Goal: Transaction & Acquisition: Purchase product/service

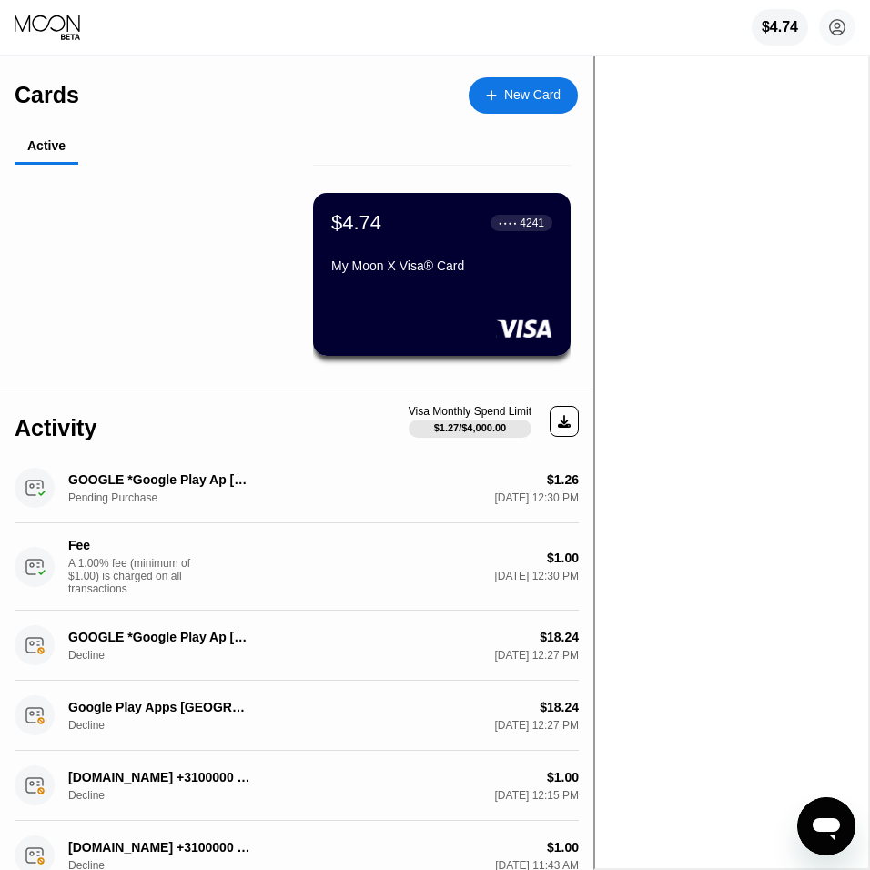
click at [441, 231] on div "$4.74 ● ● ● ● 4241" at bounding box center [441, 223] width 221 height 24
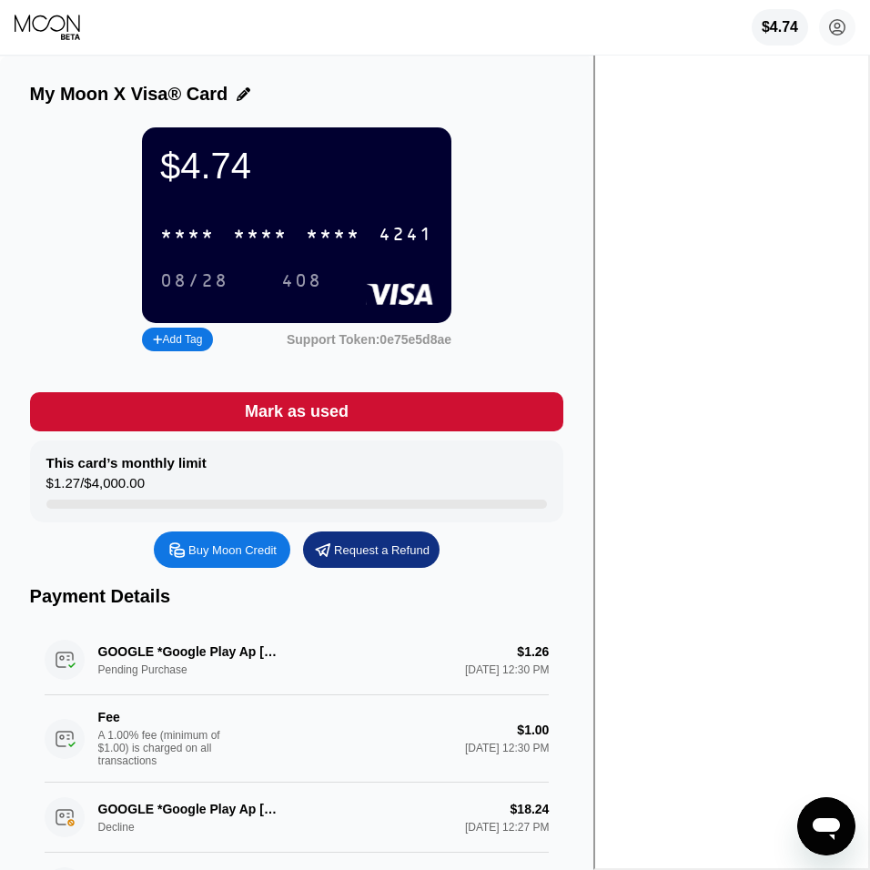
click at [336, 275] on div "408" at bounding box center [302, 281] width 68 height 30
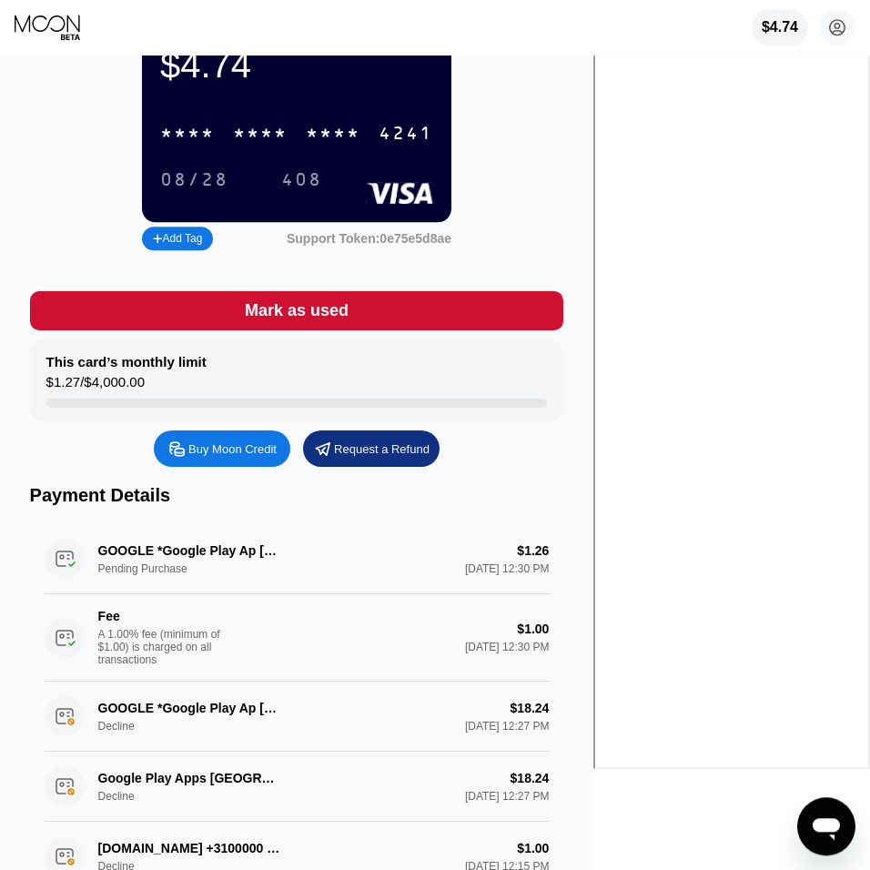
scroll to position [61, 0]
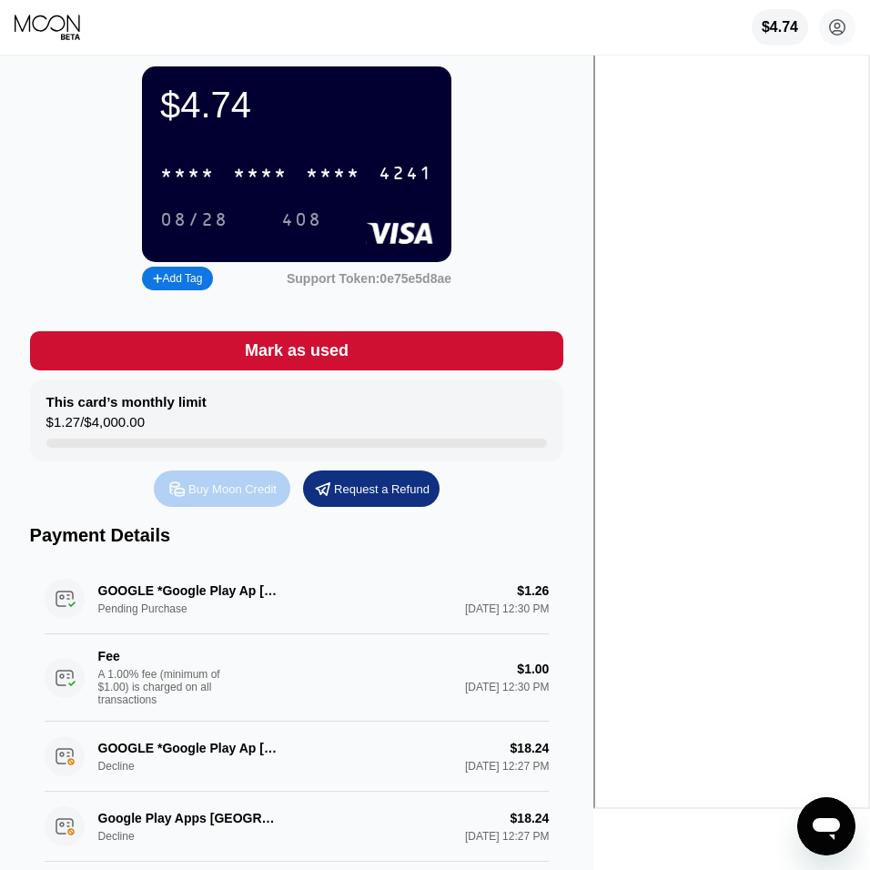
click at [277, 497] on div "Buy Moon Credit" at bounding box center [232, 488] width 88 height 15
type input "0"
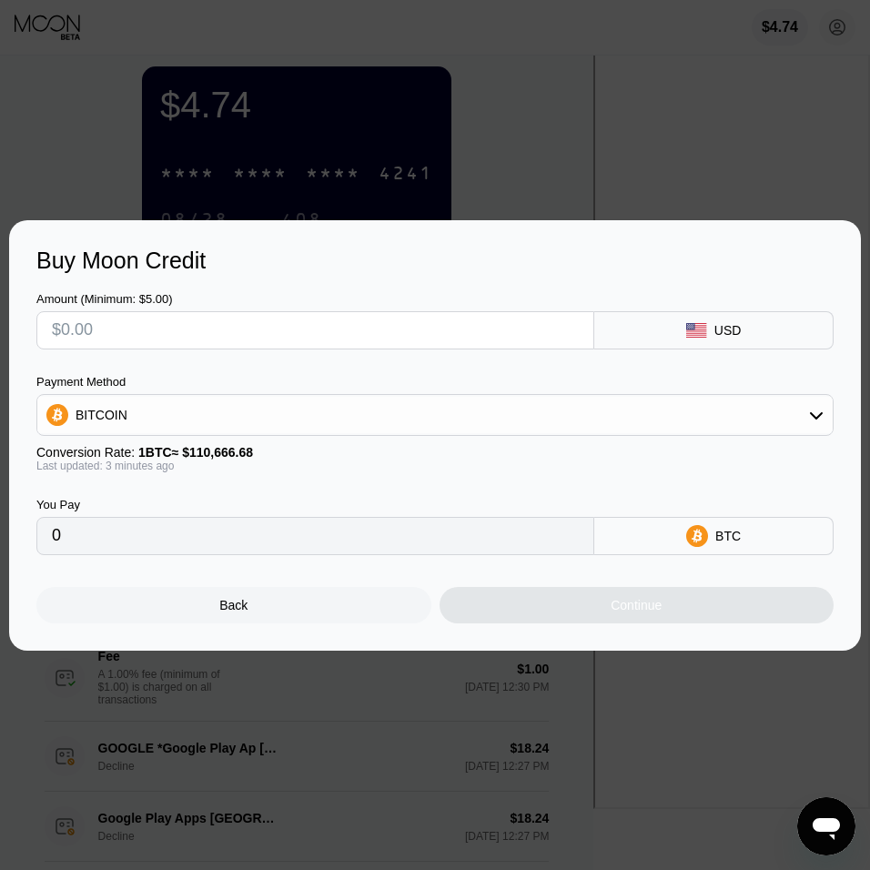
click at [334, 335] on input "text" at bounding box center [315, 330] width 527 height 36
click at [723, 187] on div at bounding box center [435, 435] width 870 height 870
click at [301, 617] on div "Back" at bounding box center [233, 605] width 395 height 36
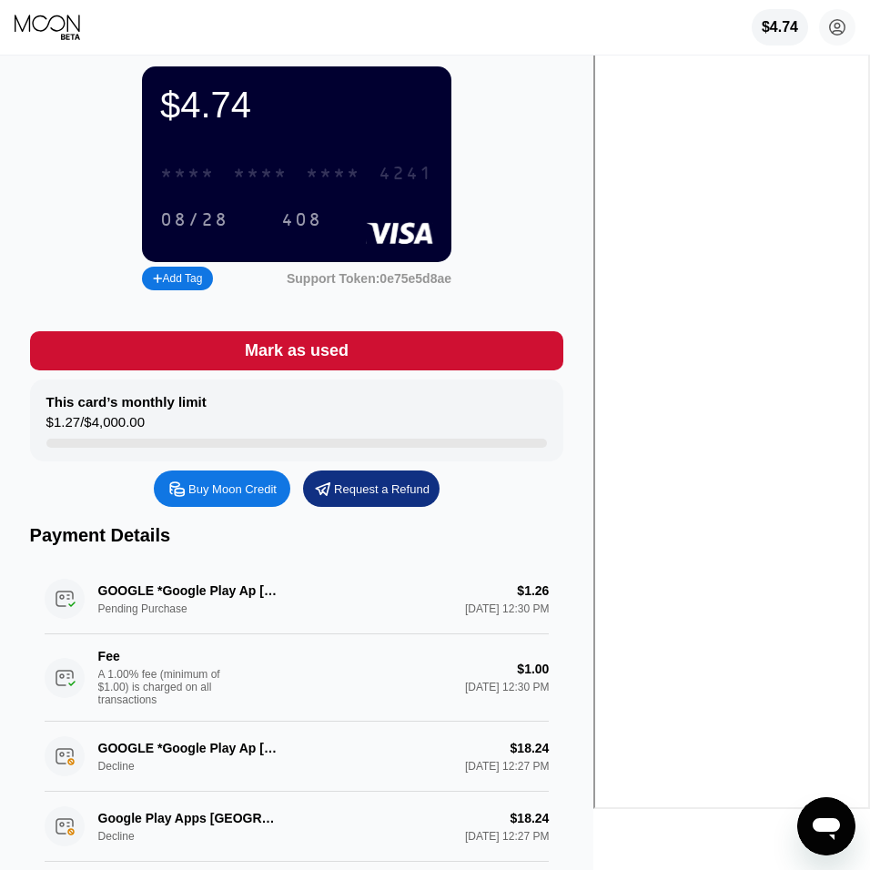
click at [444, 190] on div "* * * * * * * * * * * * 4241" at bounding box center [296, 173] width 295 height 37
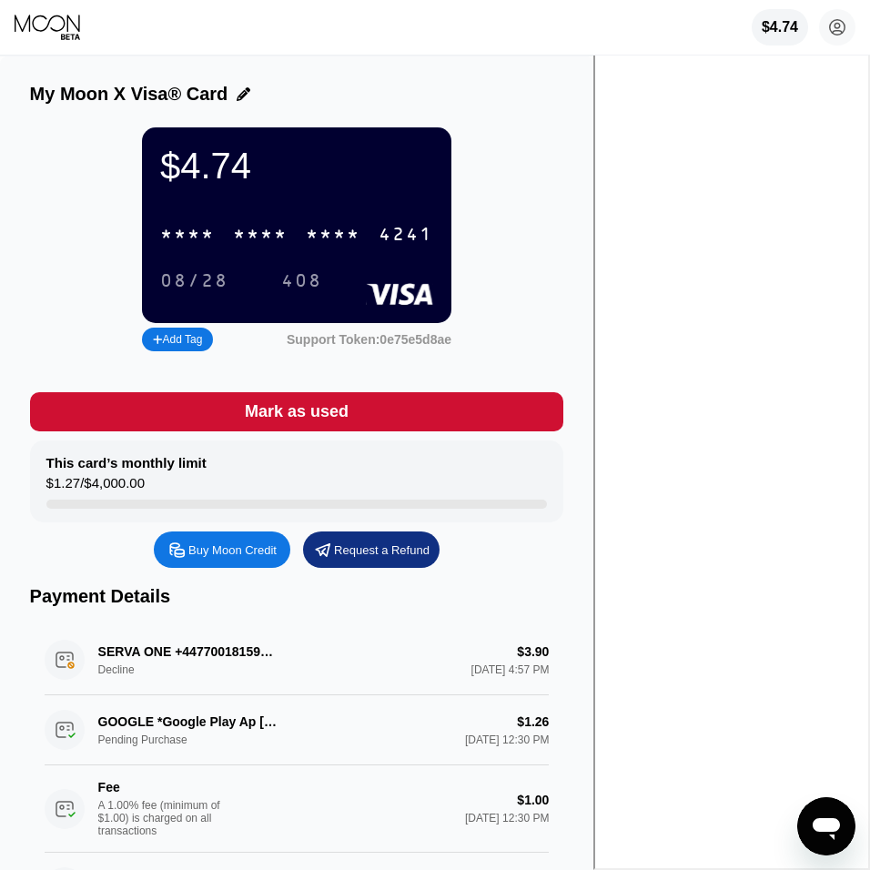
scroll to position [104, 0]
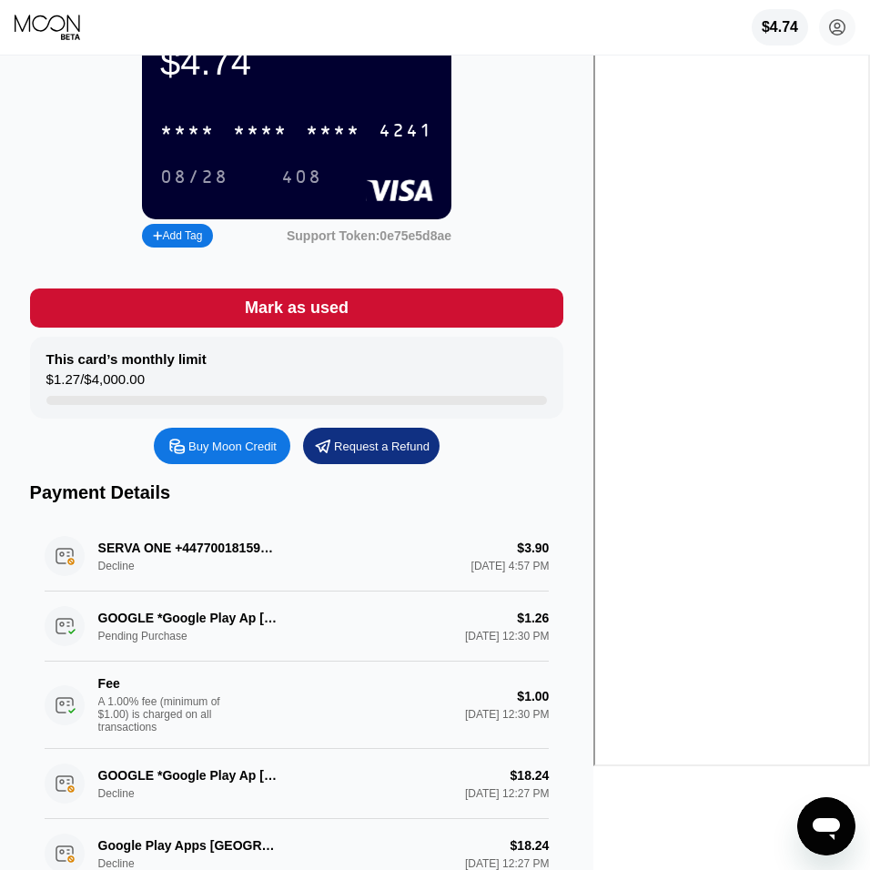
click at [277, 445] on div "Buy Moon Credit" at bounding box center [232, 446] width 88 height 15
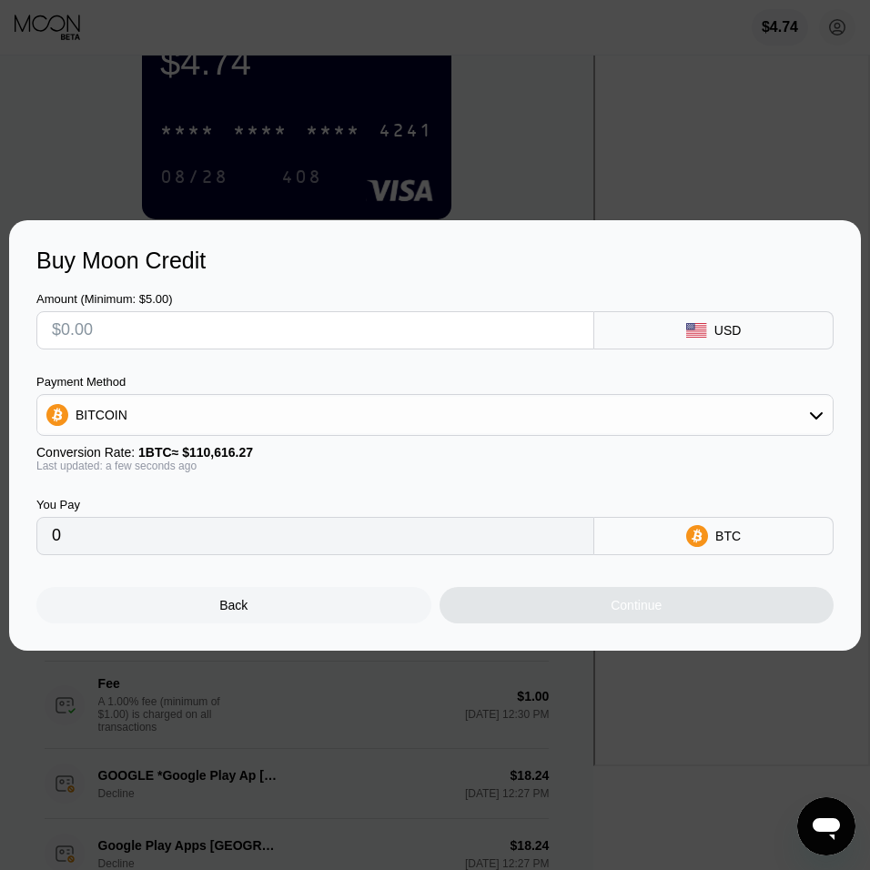
click at [108, 337] on input "text" at bounding box center [315, 330] width 527 height 36
type input "$5"
type input "0.00004521"
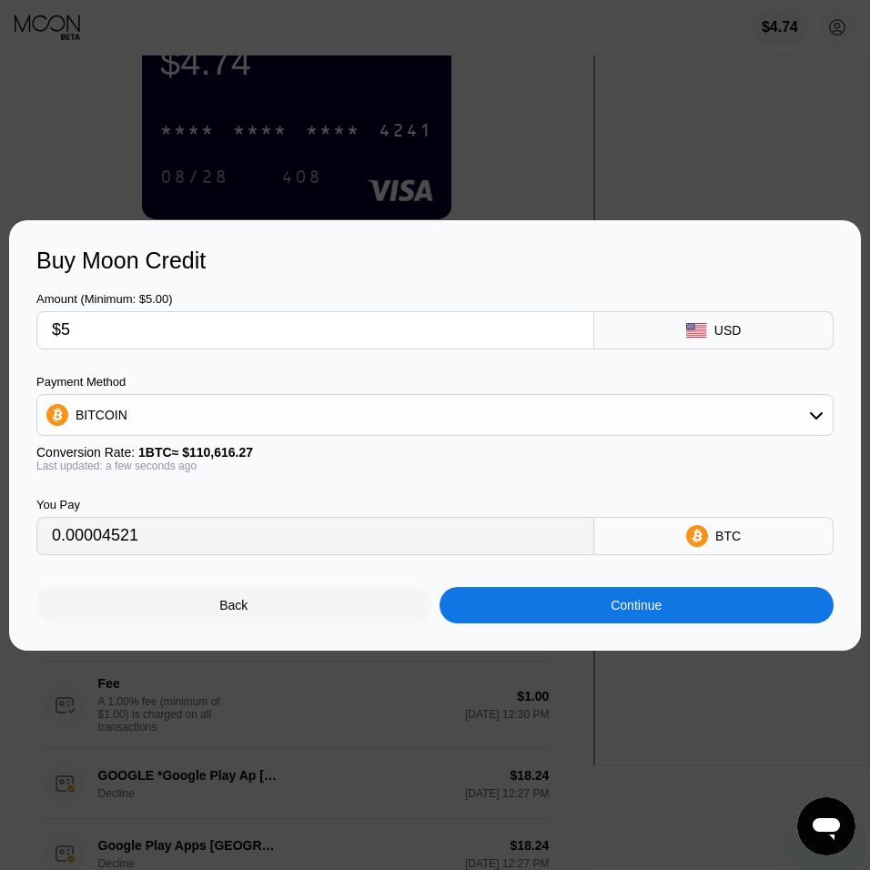
type input "$5"
click at [571, 613] on div "Continue" at bounding box center [637, 605] width 395 height 36
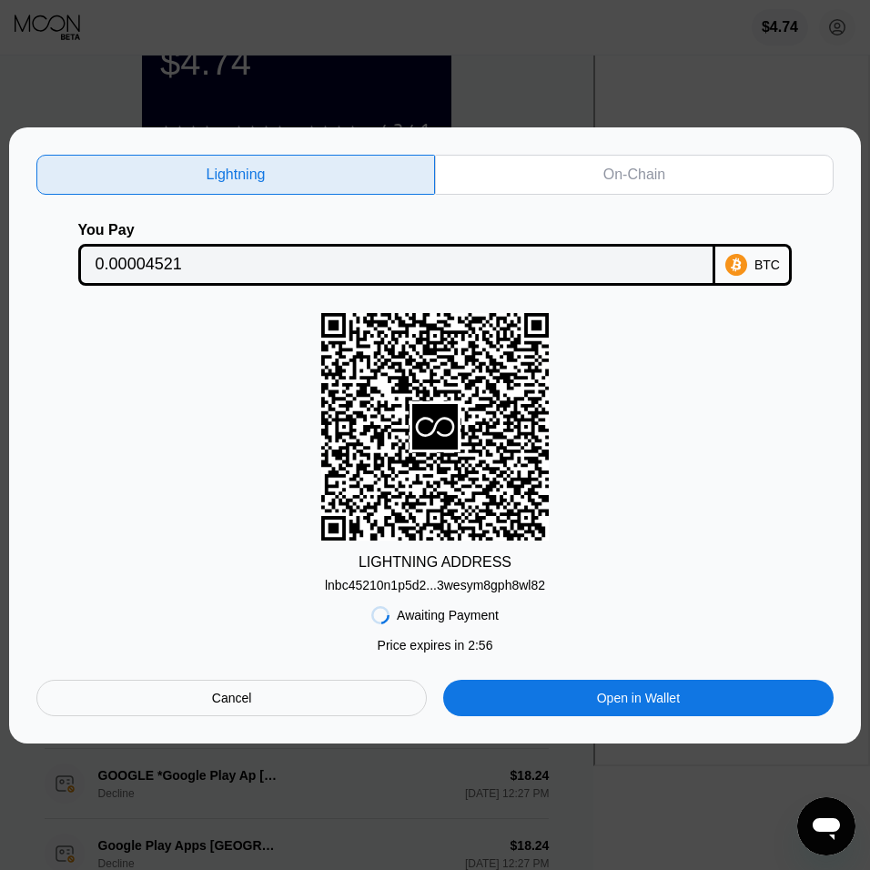
click at [610, 180] on div "On-Chain" at bounding box center [634, 175] width 62 height 18
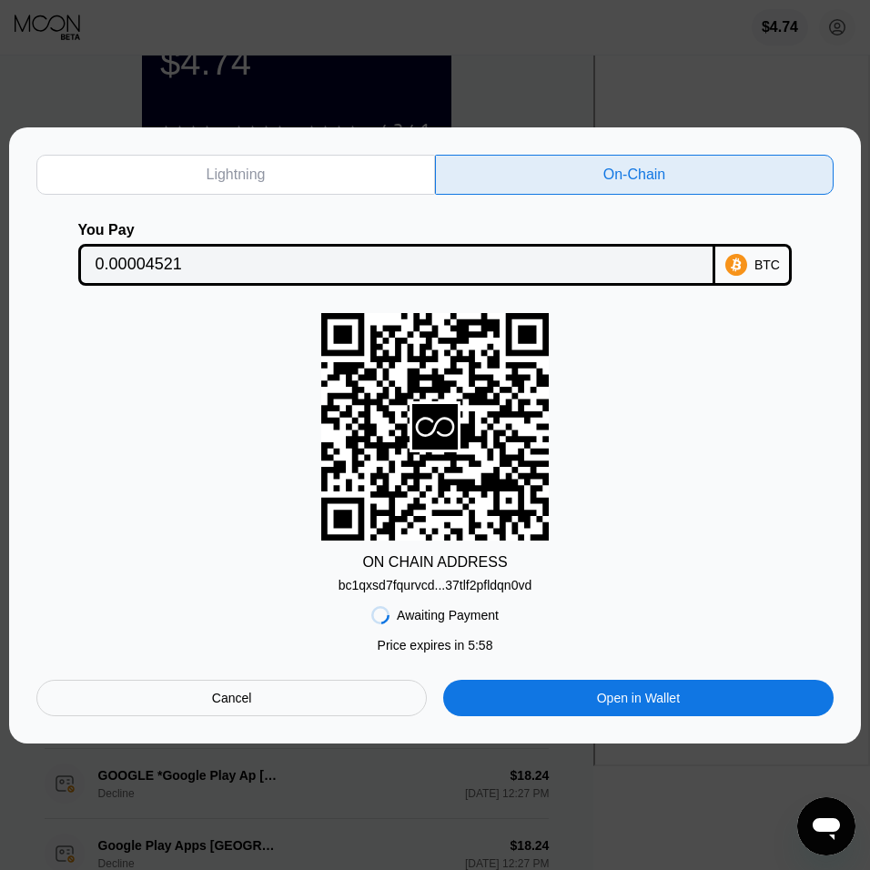
click at [348, 168] on div "Lightning" at bounding box center [235, 175] width 399 height 40
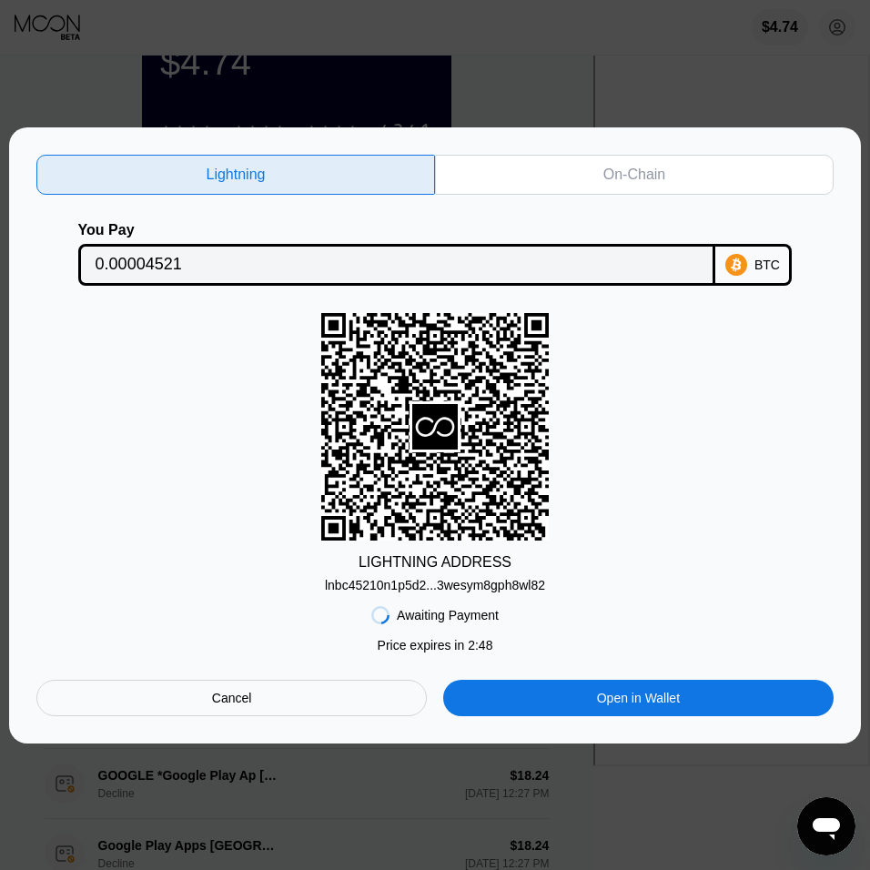
click at [490, 582] on div "lnbc45210n1p5d2...3wesym8gph8wl82" at bounding box center [435, 585] width 220 height 15
click at [657, 167] on div "On-Chain" at bounding box center [634, 175] width 62 height 18
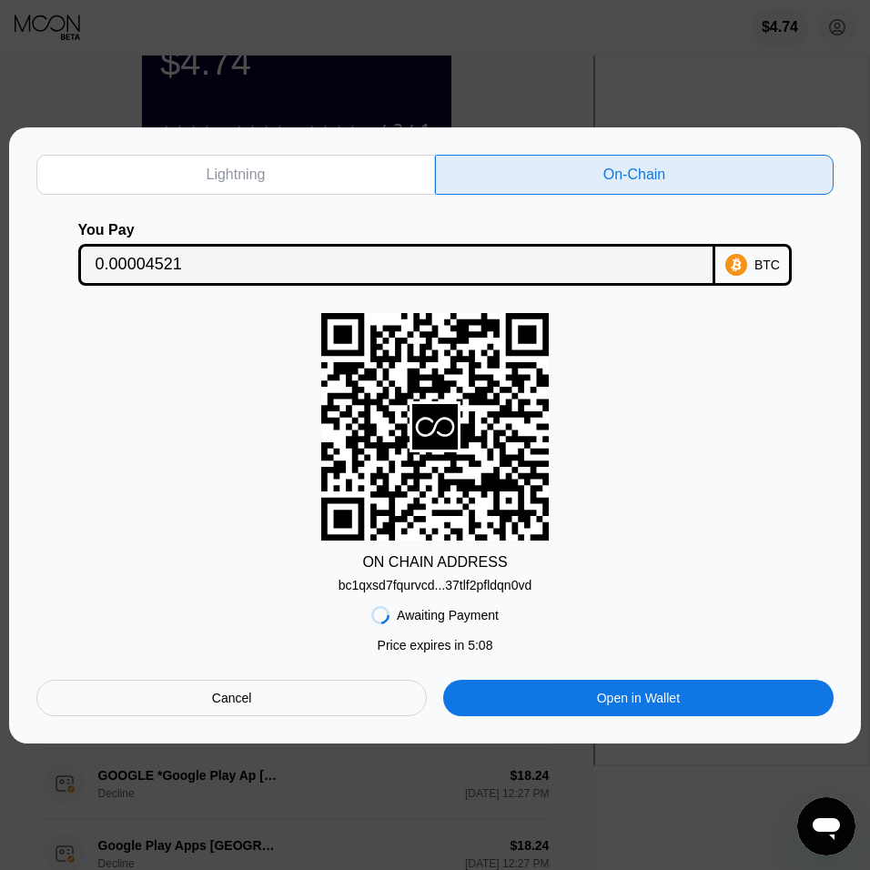
click at [491, 583] on div "bc1qxsd7fqurvcd...37tlf2pfldqn0vd" at bounding box center [435, 585] width 193 height 15
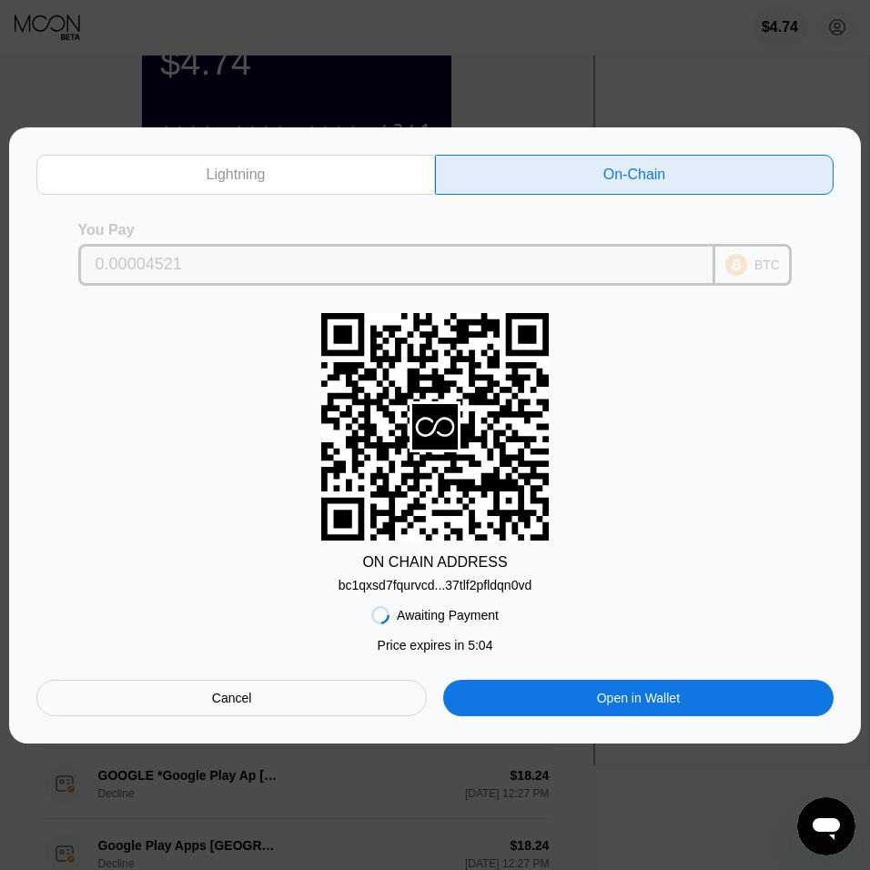
click at [216, 259] on input "0.00004521" at bounding box center [397, 265] width 603 height 36
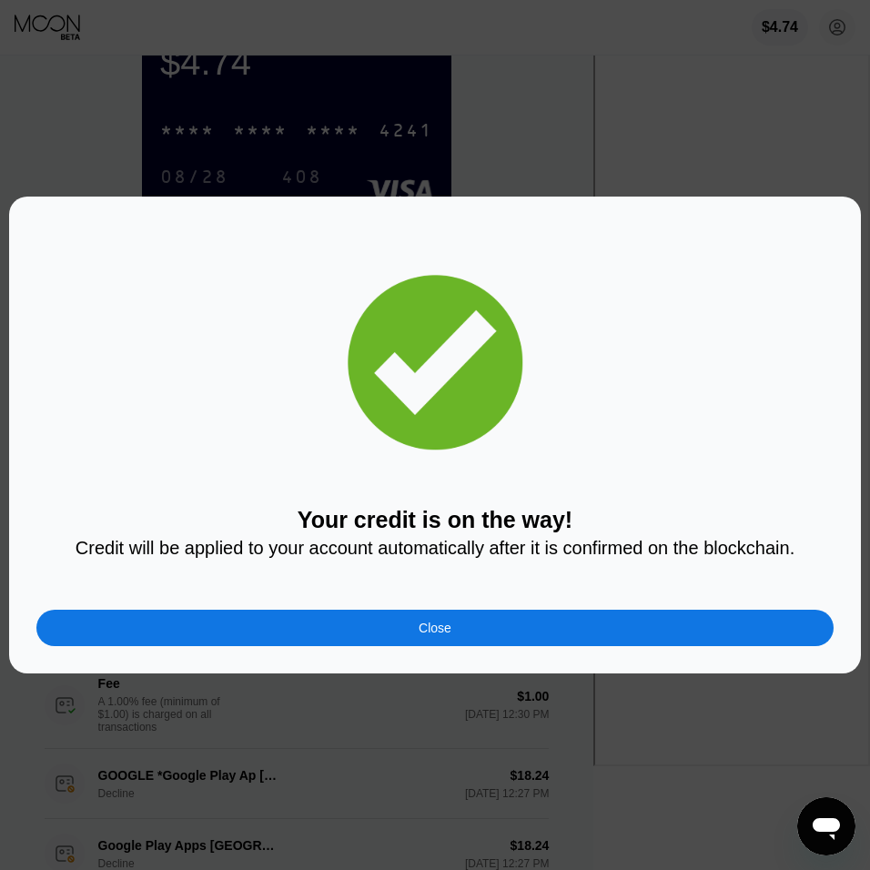
click at [446, 632] on div "Close" at bounding box center [435, 628] width 33 height 15
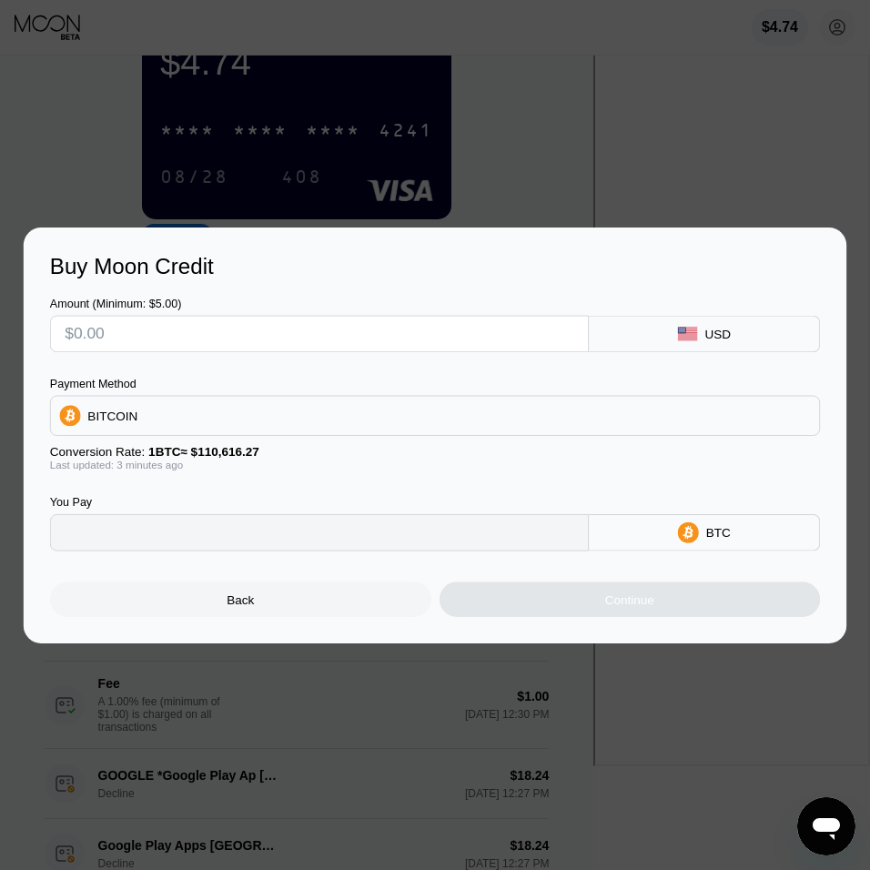
type input "0"
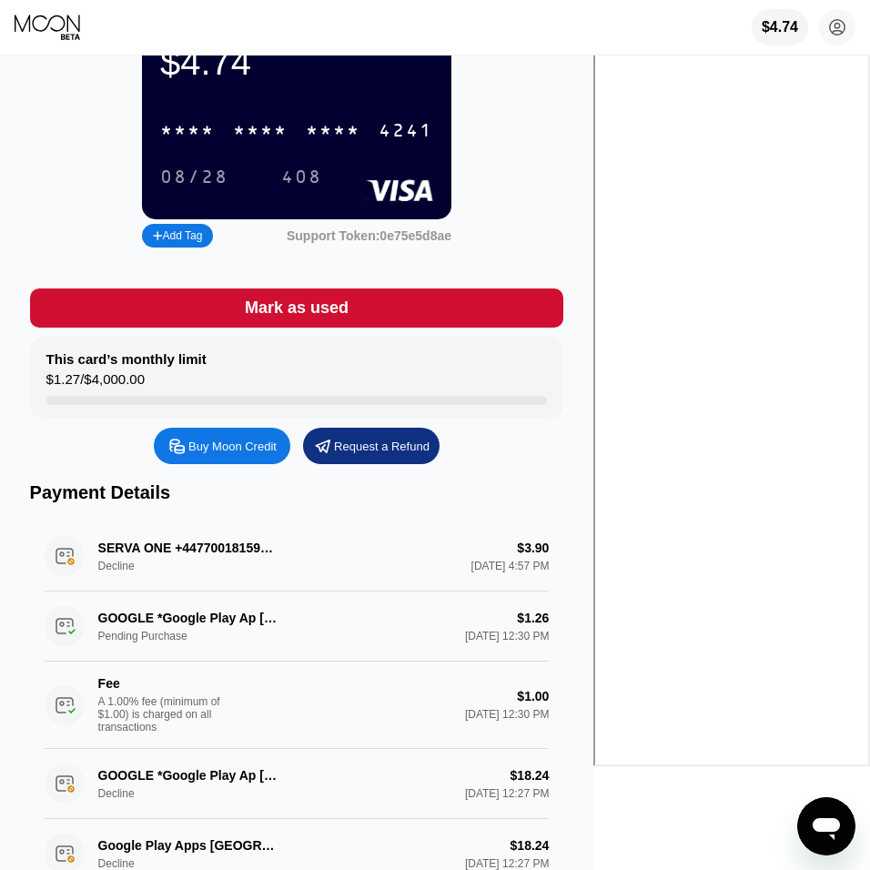
scroll to position [0, 0]
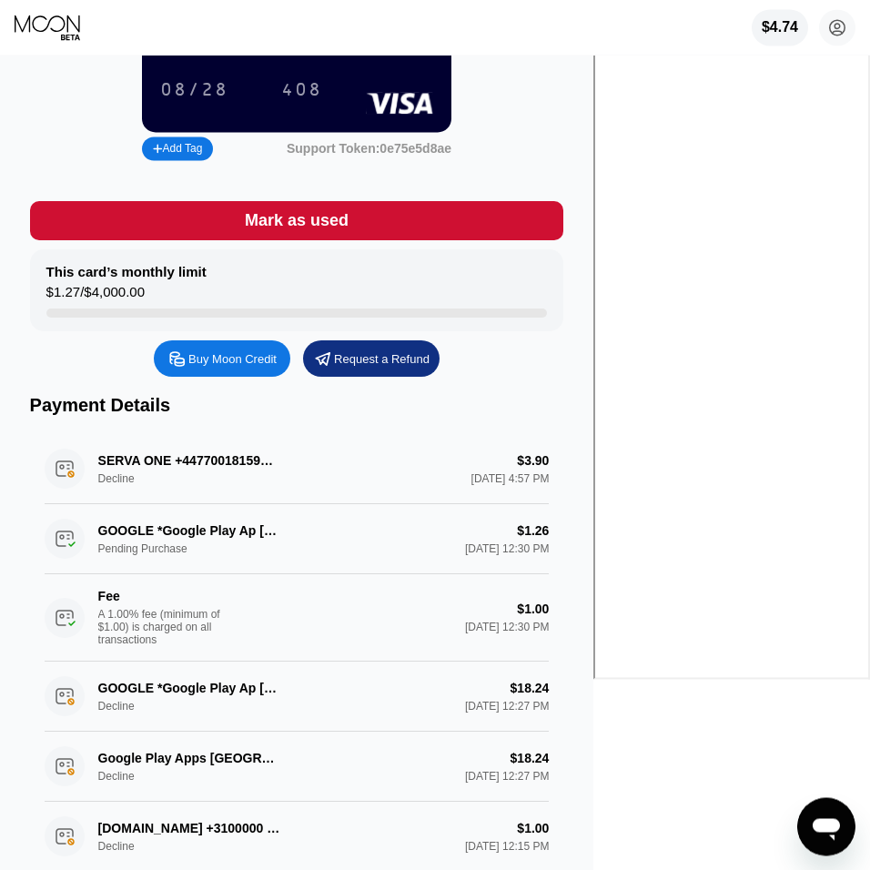
scroll to position [104, 0]
